Goal: Check status: Check status

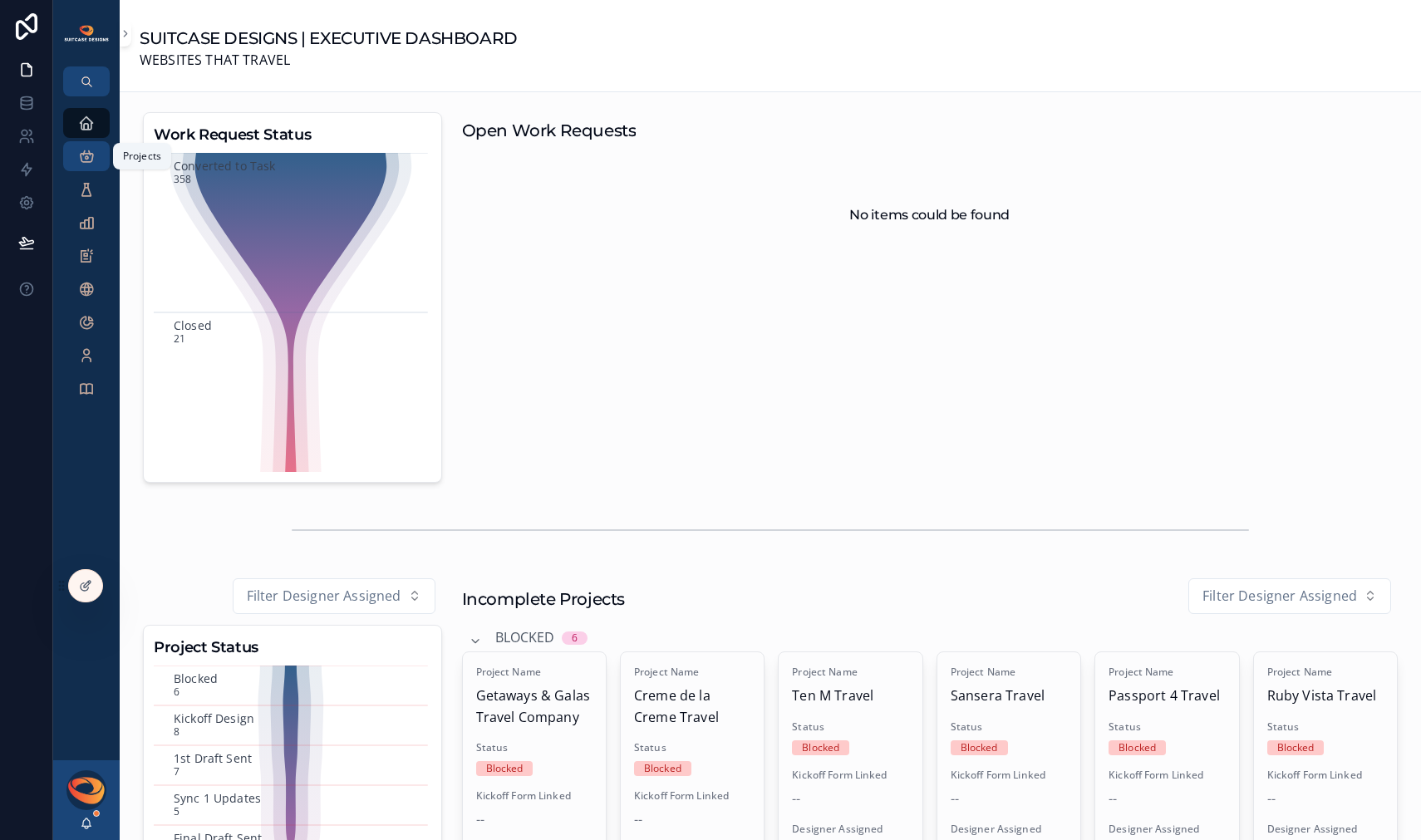
click at [88, 165] on div "Projects" at bounding box center [87, 157] width 27 height 27
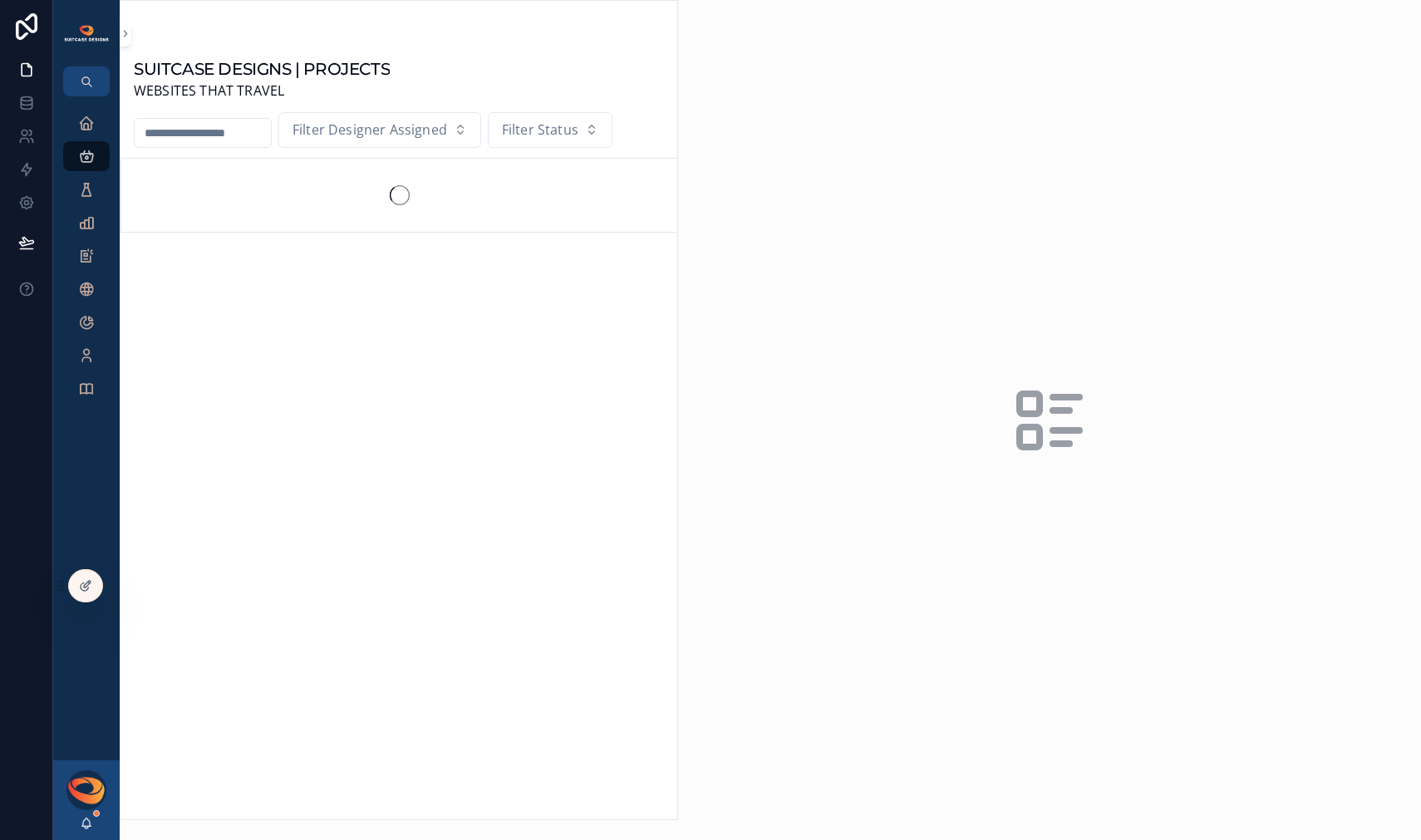
click at [194, 139] on input "scrollable content" at bounding box center [203, 133] width 136 height 24
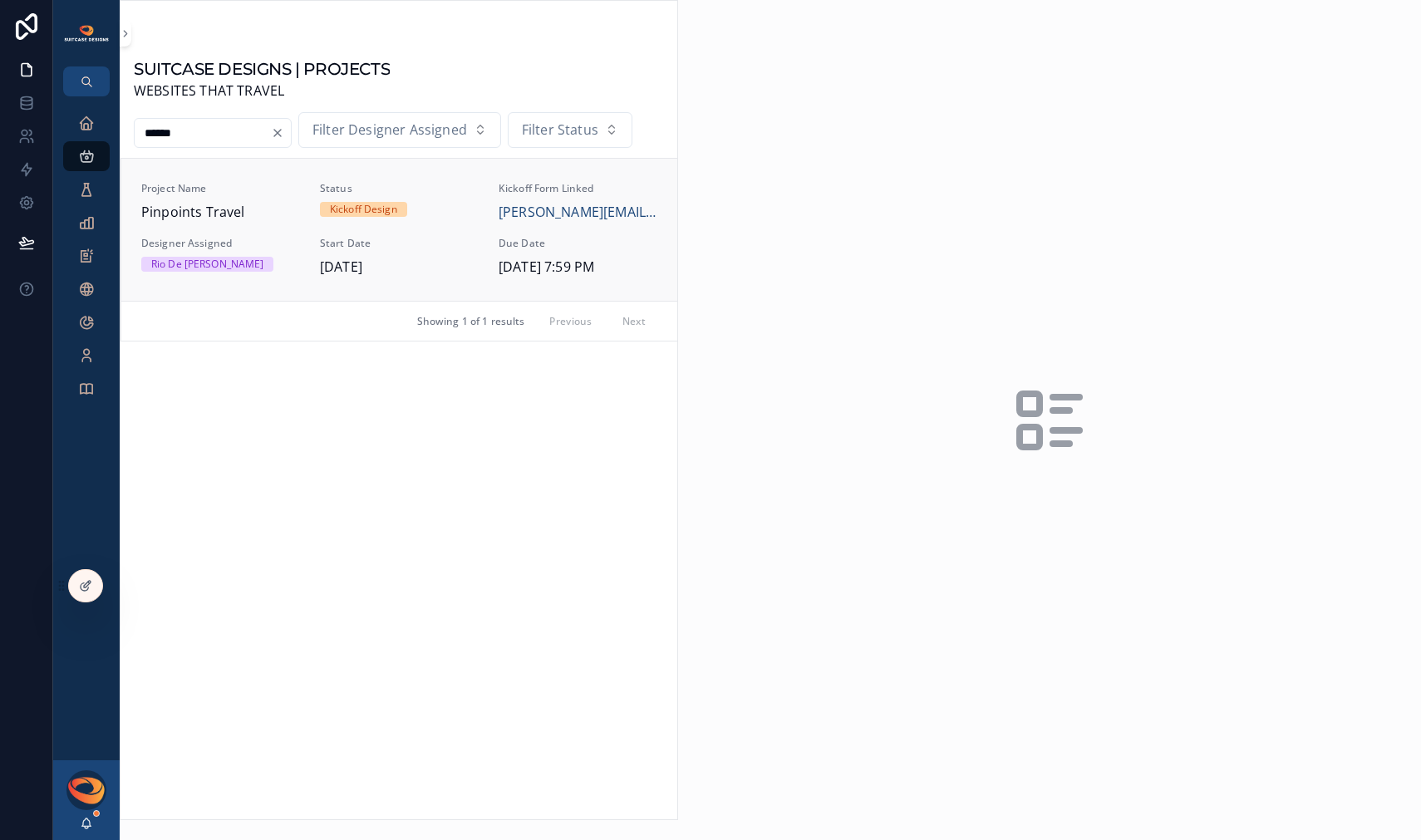
type input "******"
click at [208, 215] on span "Pinpoints Travel" at bounding box center [221, 213] width 158 height 22
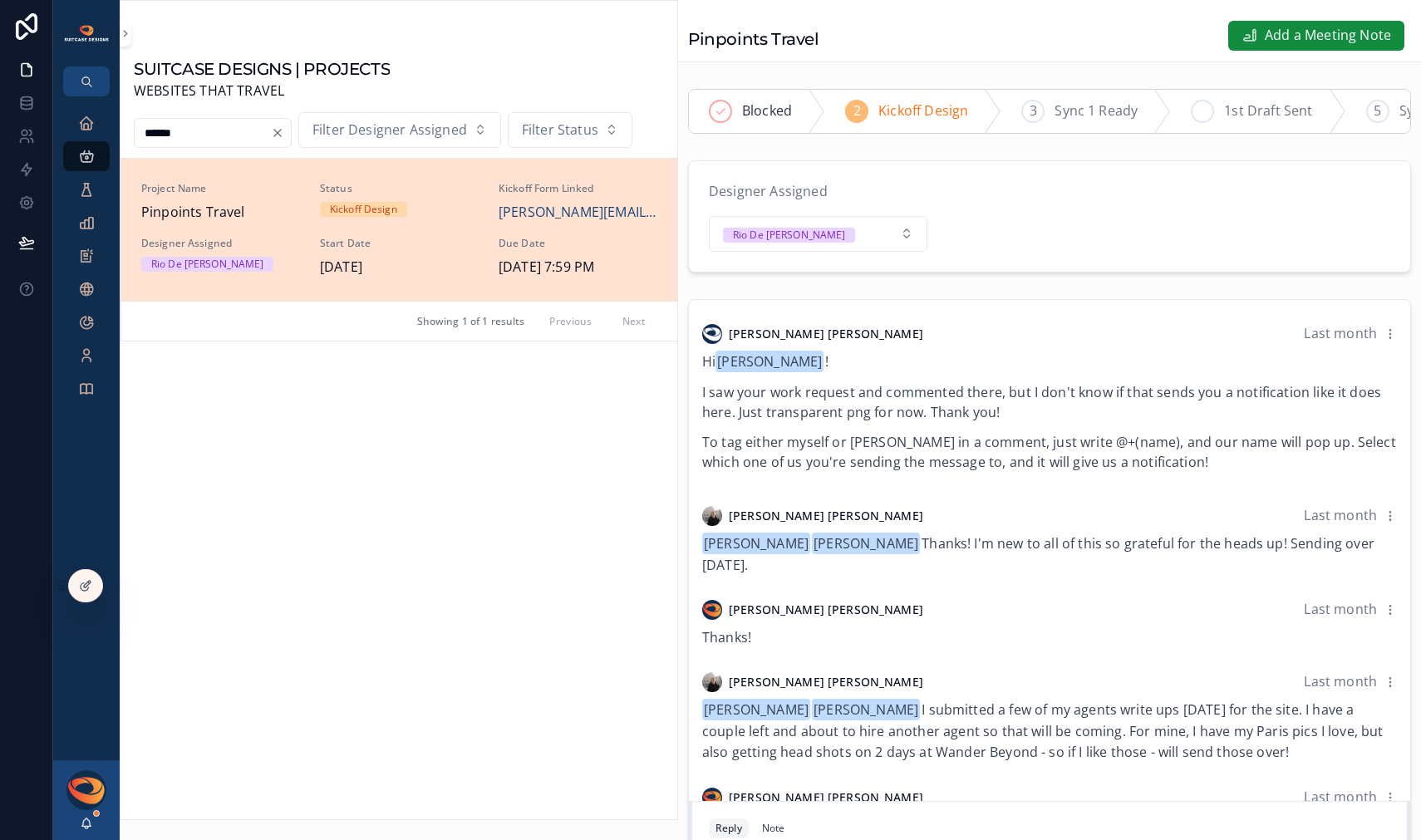
click at [1244, 114] on span "1st Draft Sent" at bounding box center [1268, 111] width 88 height 22
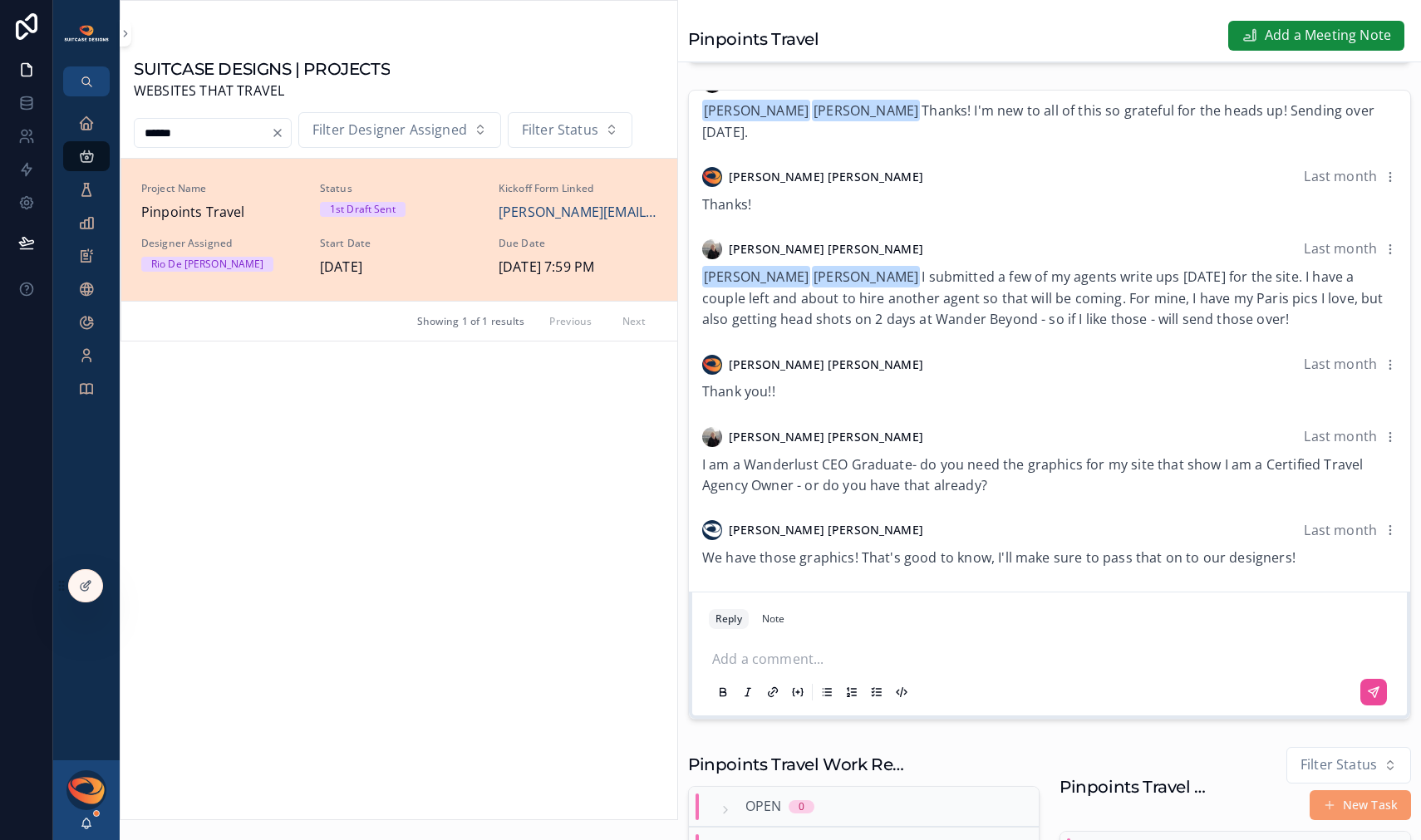
scroll to position [449, 0]
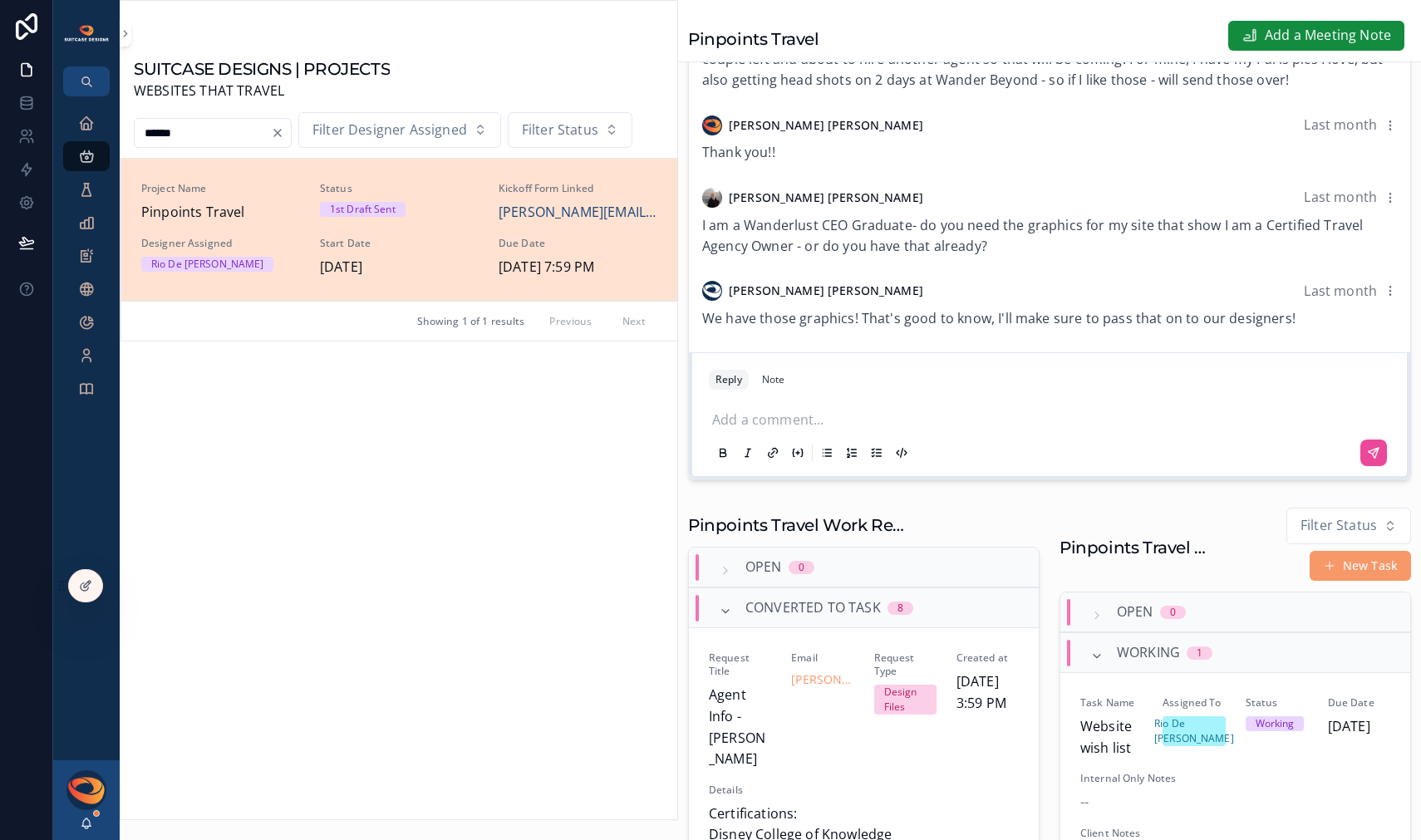
click at [884, 426] on p "scrollable content" at bounding box center [1052, 418] width 681 height 17
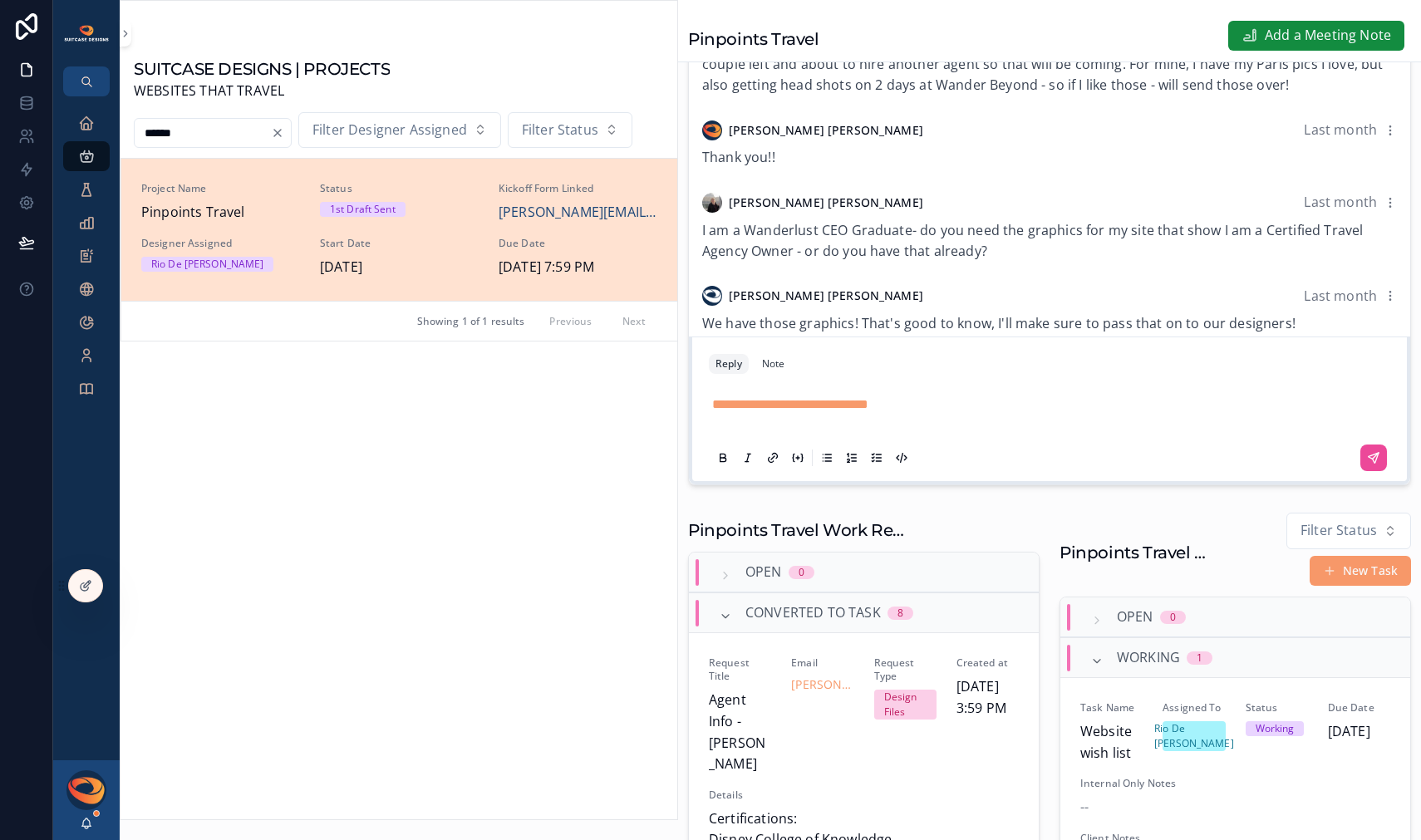
scroll to position [427, 0]
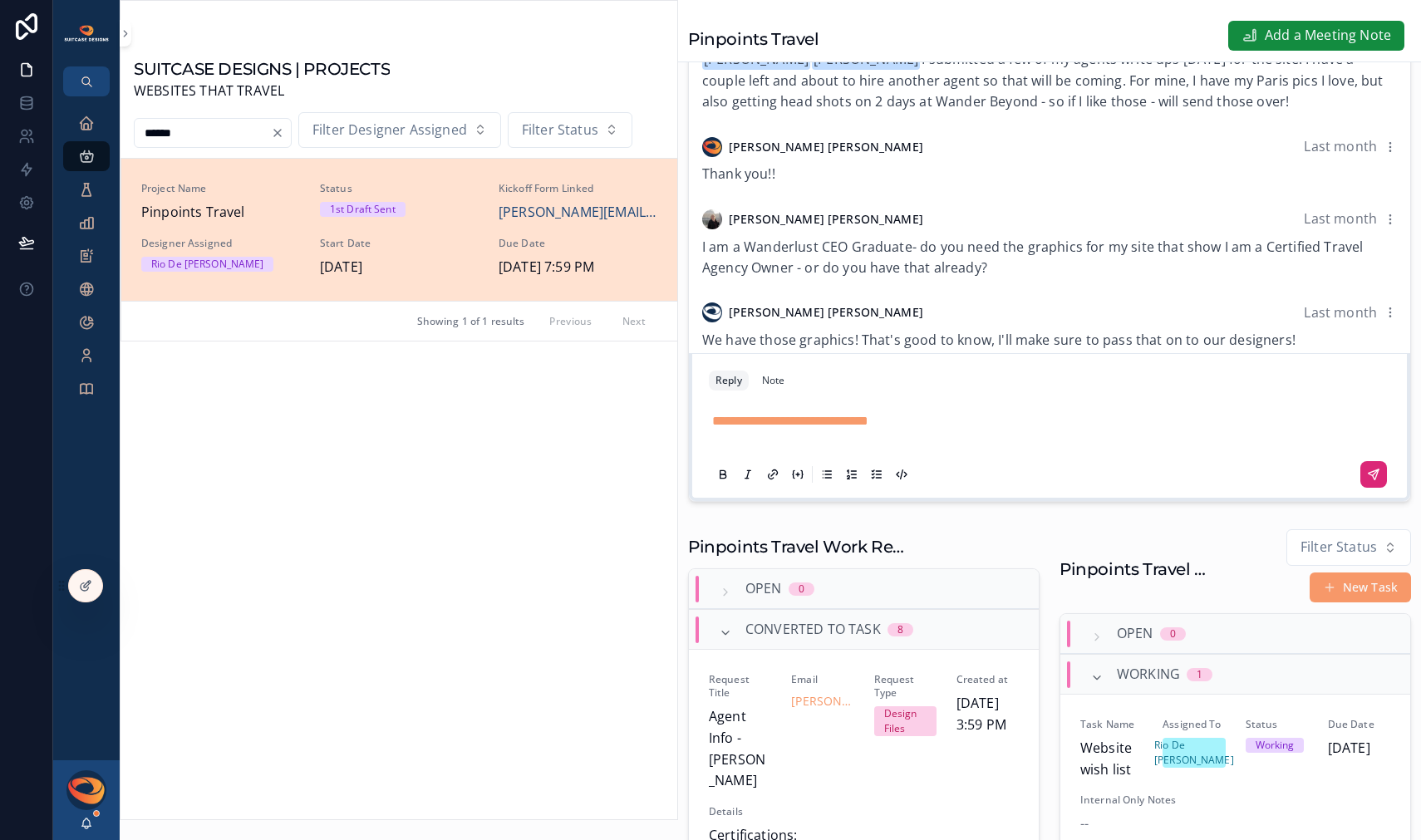
click at [1372, 487] on button "scrollable content" at bounding box center [1374, 475] width 27 height 27
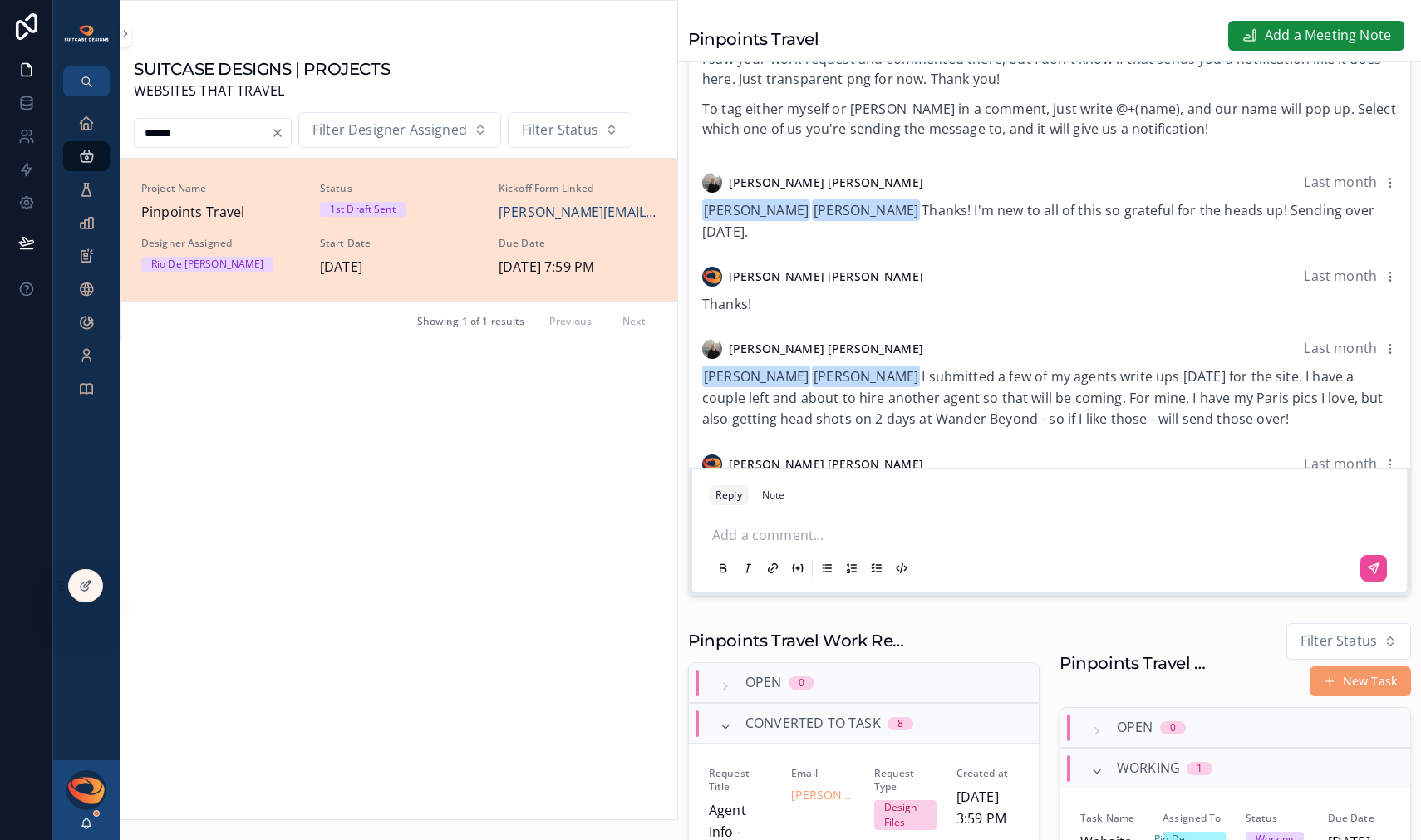
scroll to position [291, 0]
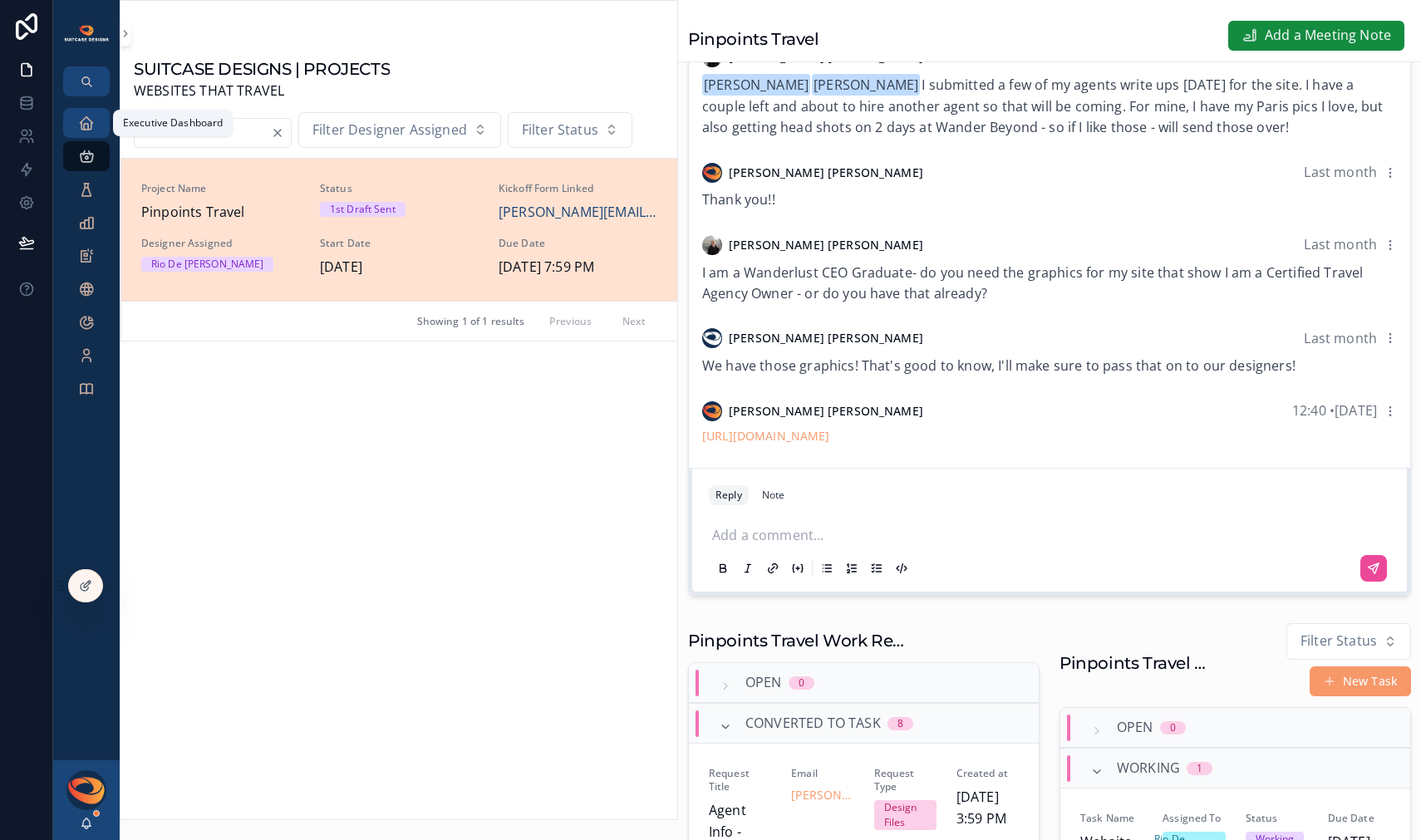
click at [89, 125] on icon "scrollable content" at bounding box center [87, 123] width 17 height 17
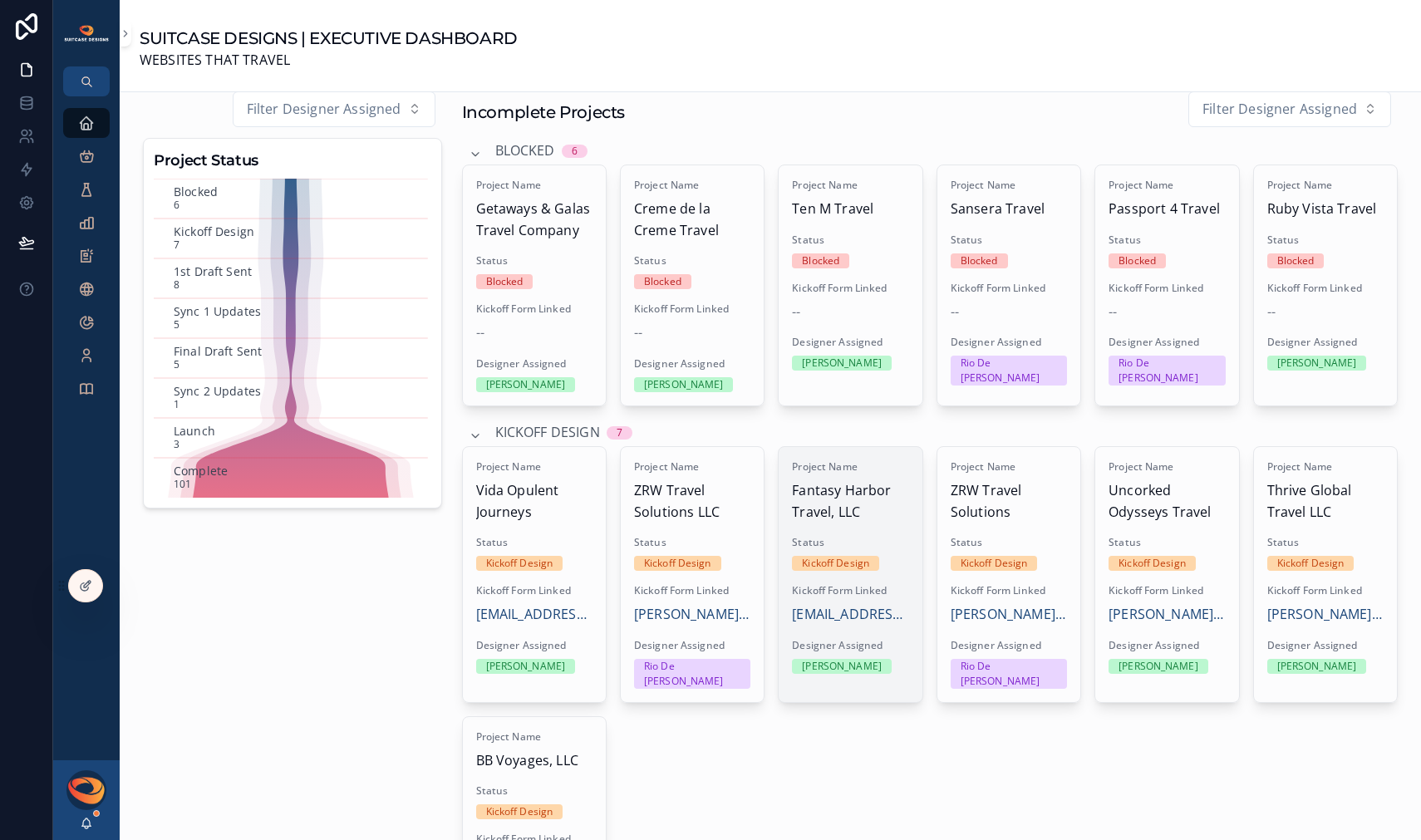
scroll to position [603, 0]
